Goal: Find specific page/section: Find specific page/section

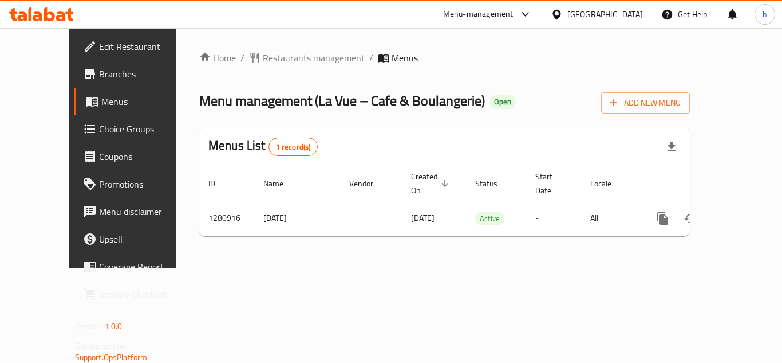
click at [99, 131] on span "Choice Groups" at bounding box center [145, 129] width 92 height 14
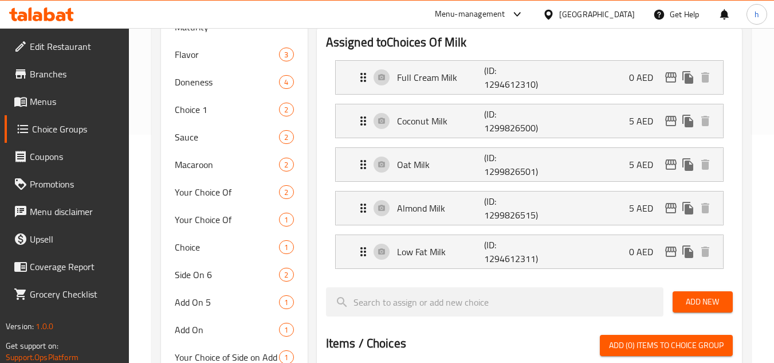
scroll to position [229, 0]
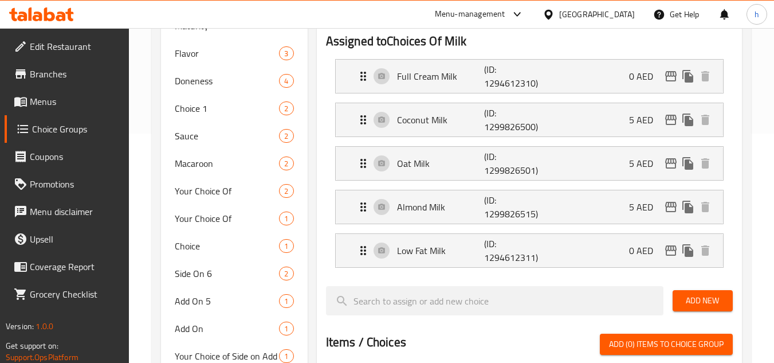
click at [616, 17] on div "[GEOGRAPHIC_DATA]" at bounding box center [597, 14] width 76 height 13
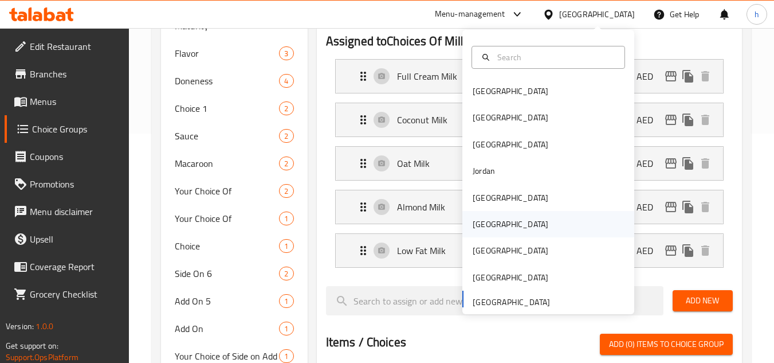
click at [486, 231] on div "[GEOGRAPHIC_DATA]" at bounding box center [510, 224] width 94 height 26
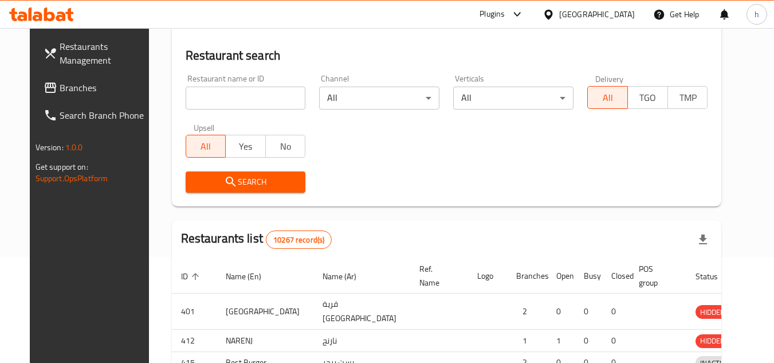
scroll to position [229, 0]
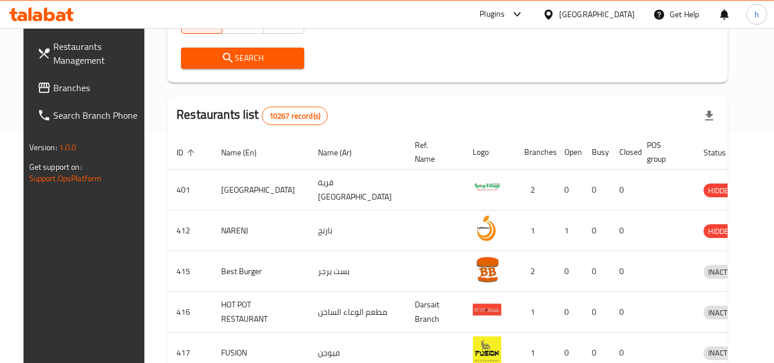
click at [64, 85] on span "Branches" at bounding box center [98, 88] width 90 height 14
